Goal: Transaction & Acquisition: Book appointment/travel/reservation

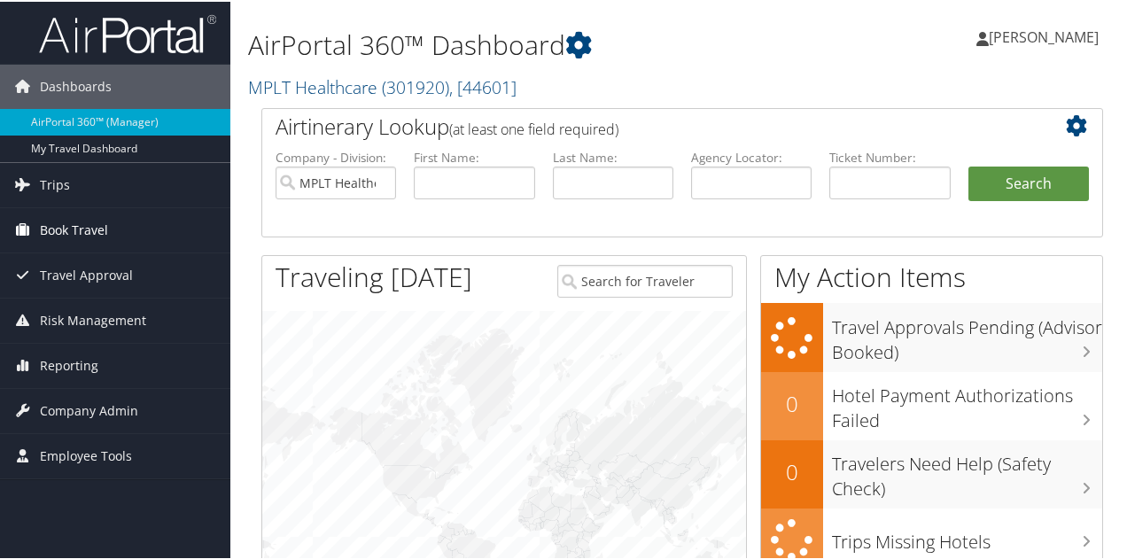
click at [53, 220] on span "Book Travel" at bounding box center [74, 228] width 68 height 44
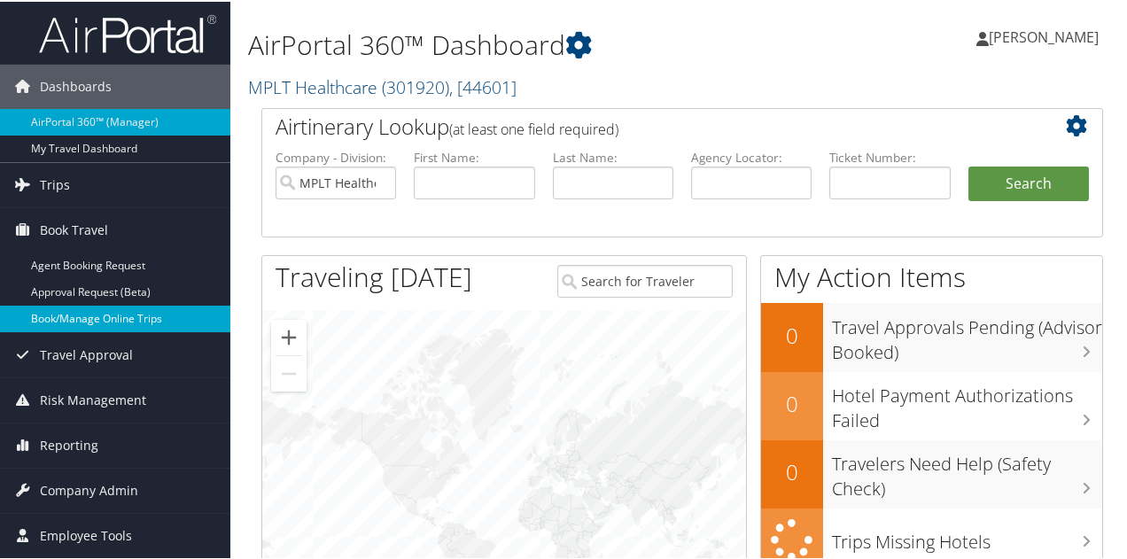
click at [40, 304] on link "Book/Manage Online Trips" at bounding box center [115, 317] width 230 height 27
